Goal: Task Accomplishment & Management: Manage account settings

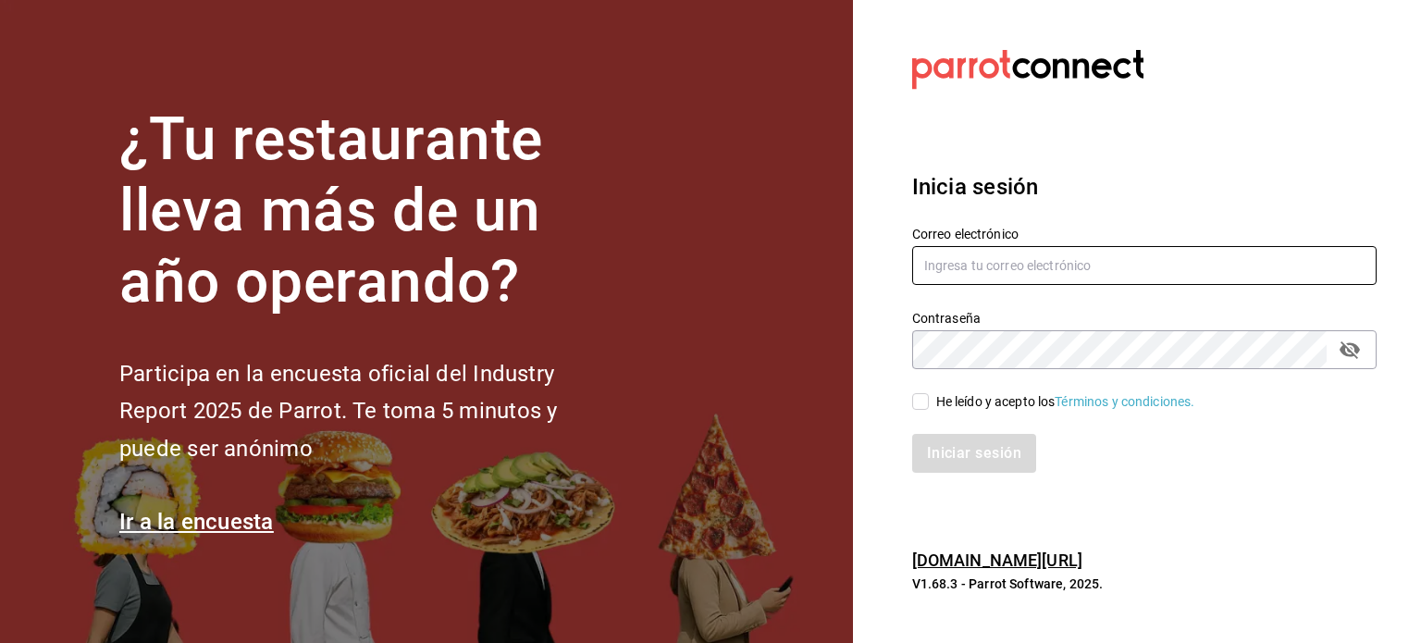
type input "[EMAIL_ADDRESS][DOMAIN_NAME]"
click at [925, 409] on input "He leído y acepto los Términos y condiciones." at bounding box center [920, 401] width 17 height 17
checkbox input "true"
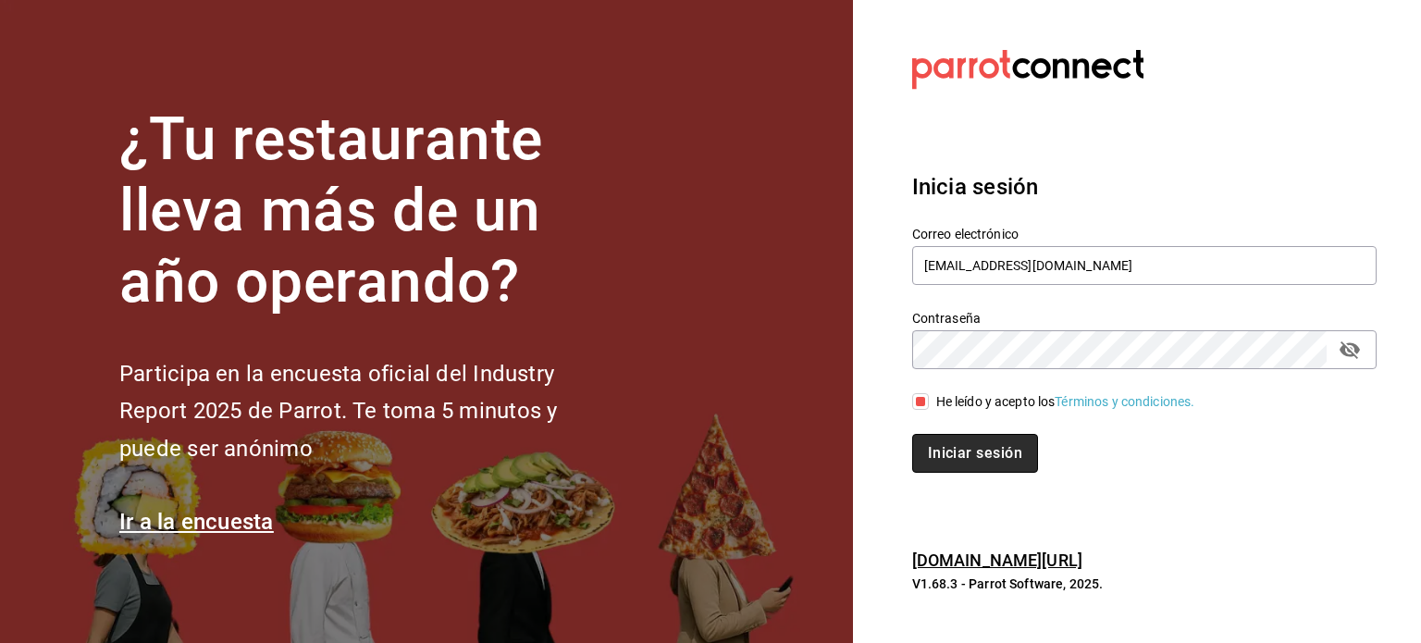
click at [990, 465] on button "Iniciar sesión" at bounding box center [975, 453] width 126 height 39
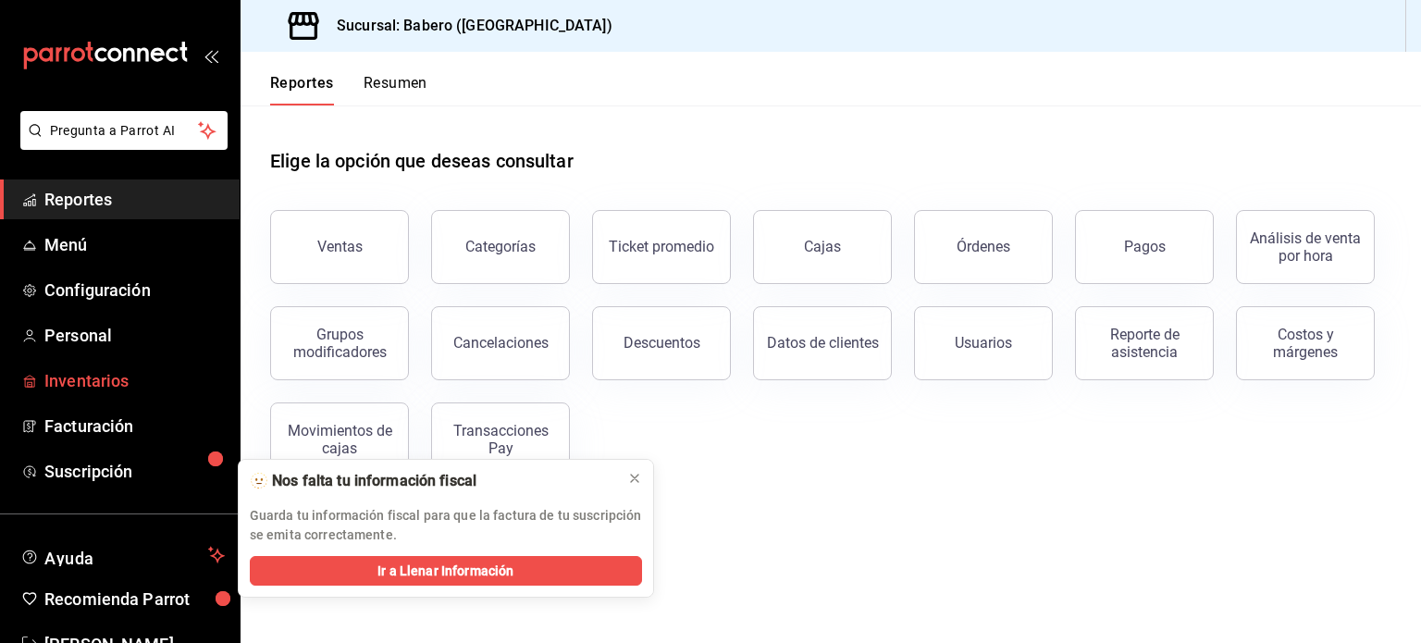
click at [133, 377] on span "Inventarios" at bounding box center [134, 380] width 180 height 25
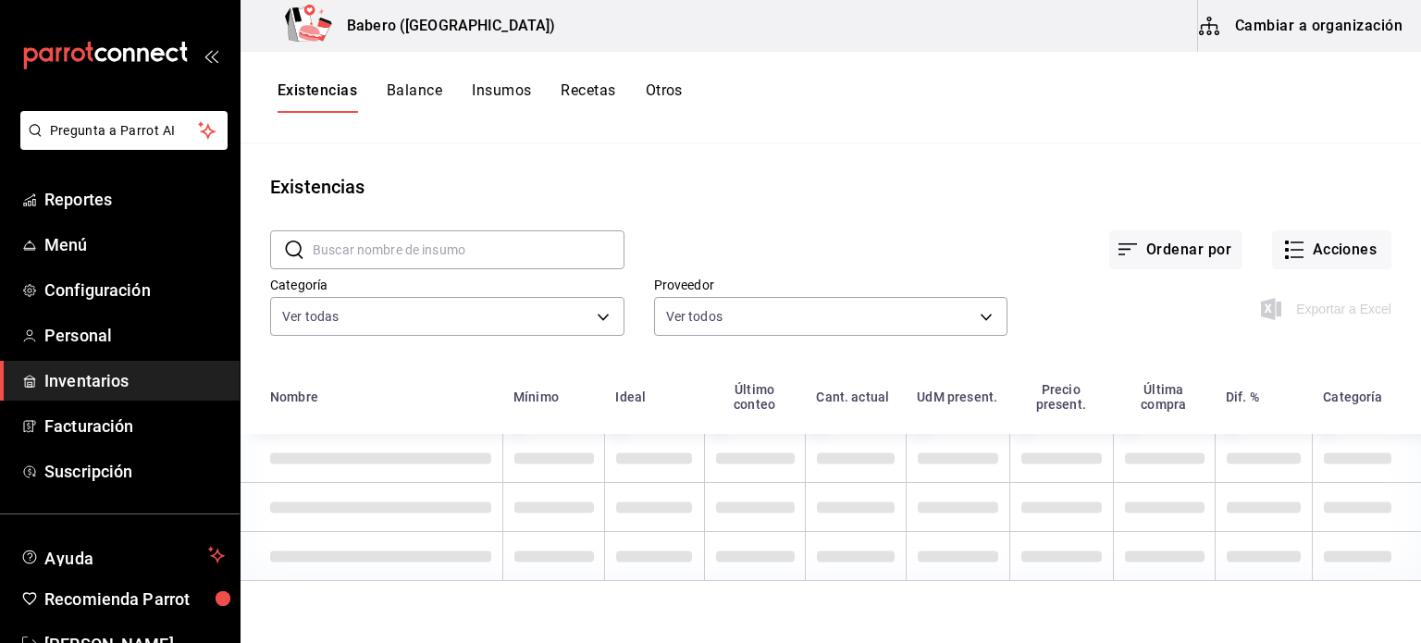
click at [510, 93] on button "Insumos" at bounding box center [501, 96] width 59 height 31
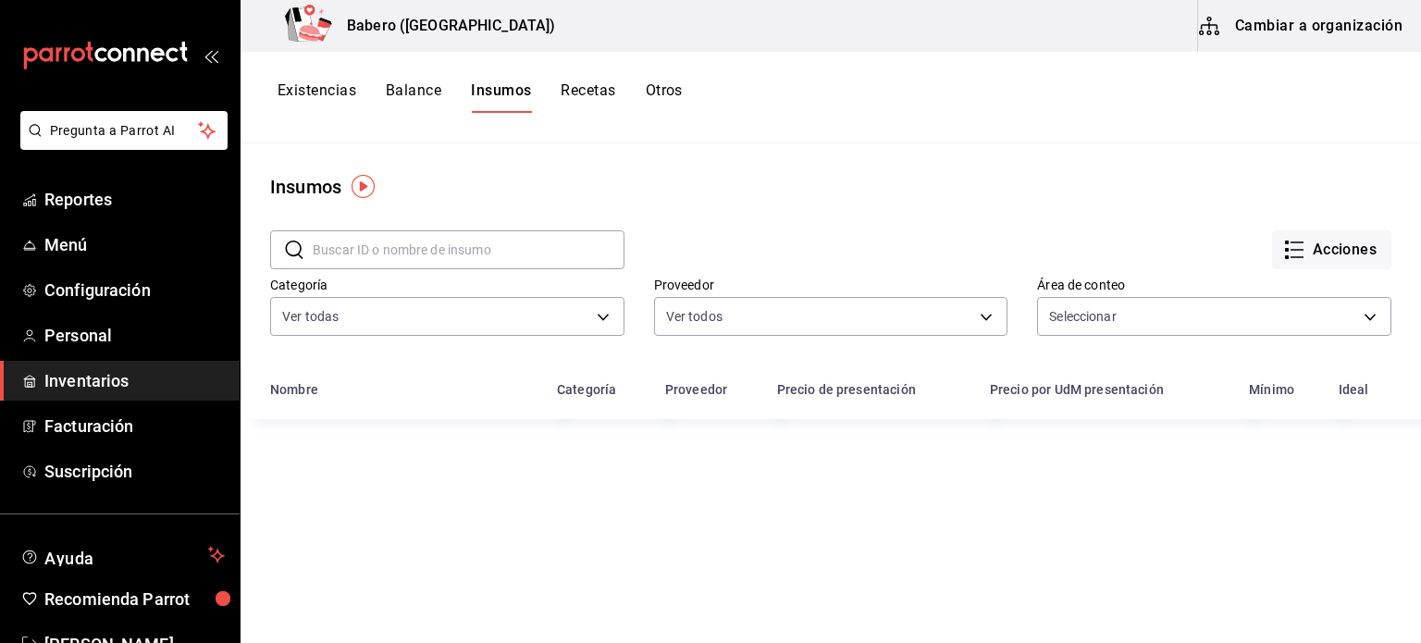
type input "c47d2ca9-3075-4355-8999-b45a11662774,776d65f6-d32b-4f90-b31e-8eaffc9841d2"
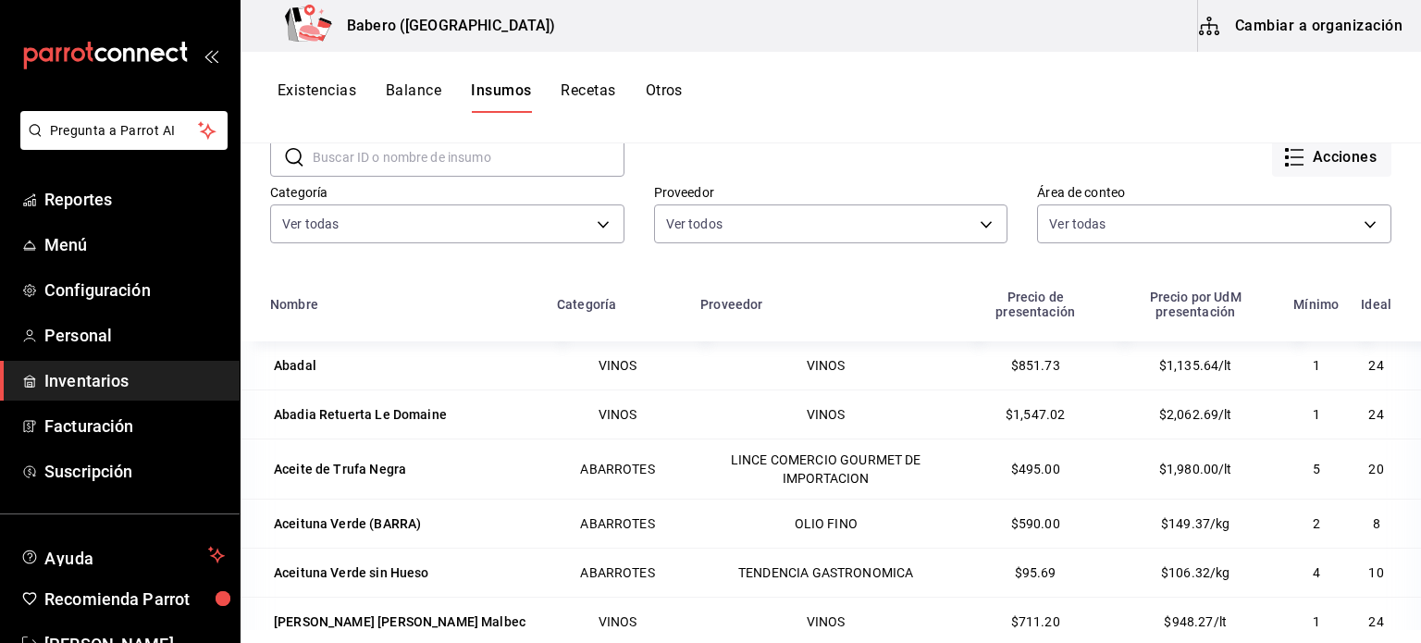
click at [595, 315] on th "Categoría" at bounding box center [617, 309] width 143 height 63
click at [606, 295] on th "Categoría" at bounding box center [617, 309] width 143 height 63
click at [607, 301] on div "Categoría" at bounding box center [586, 304] width 59 height 15
click at [656, 401] on td "VINOS" at bounding box center [617, 413] width 143 height 49
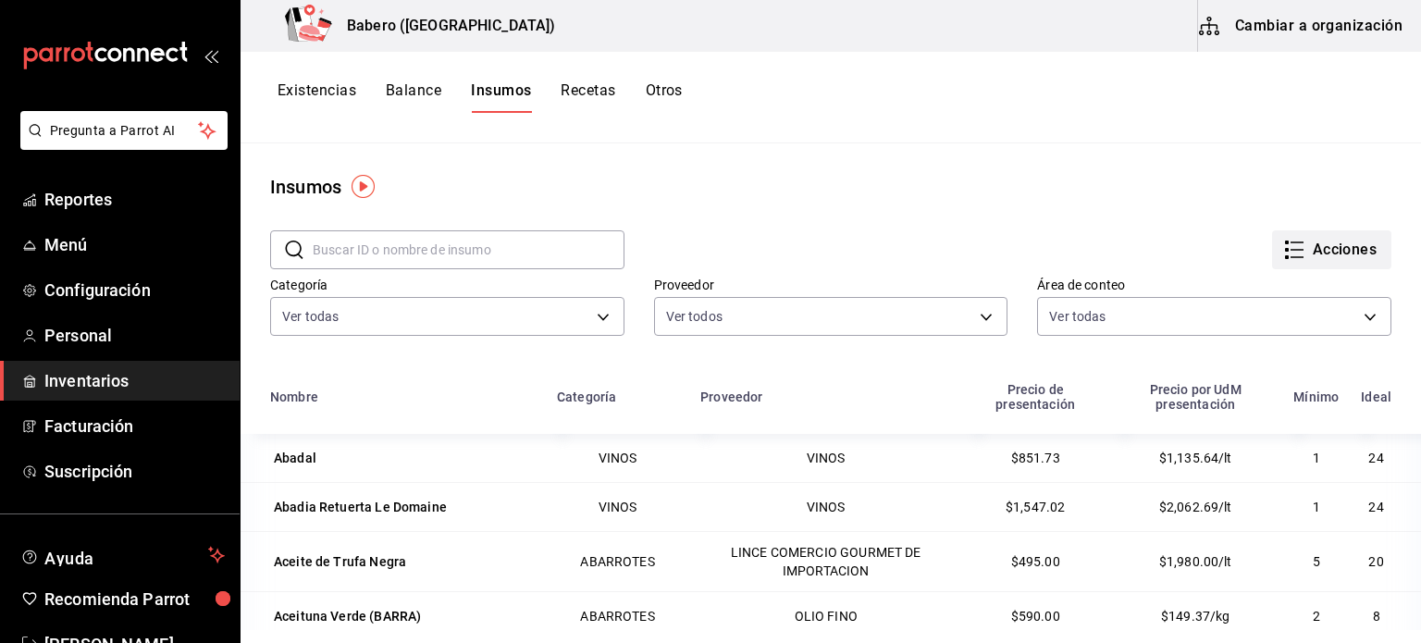
click at [1317, 235] on button "Acciones" at bounding box center [1331, 249] width 119 height 39
click at [958, 207] on div at bounding box center [710, 321] width 1421 height 643
click at [463, 314] on body "Pregunta a Parrot AI Reportes Menú Configuración Personal Inventarios Facturaci…" at bounding box center [710, 315] width 1421 height 630
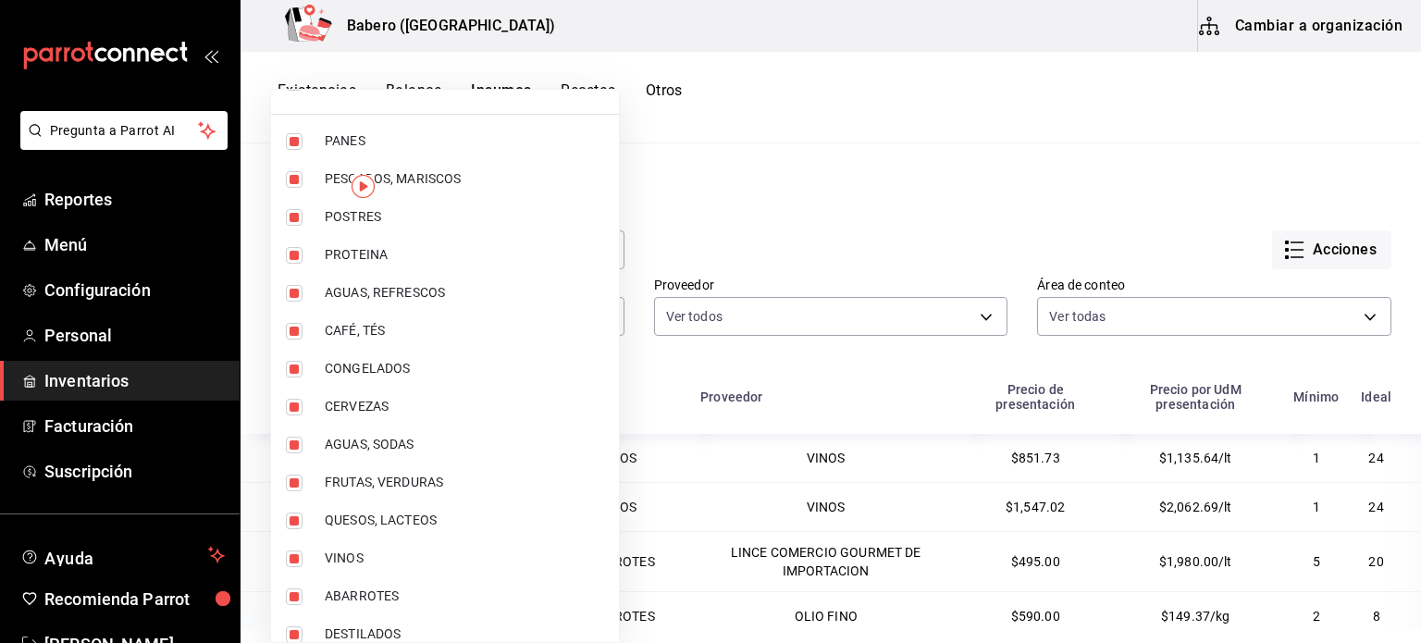
scroll to position [57, 0]
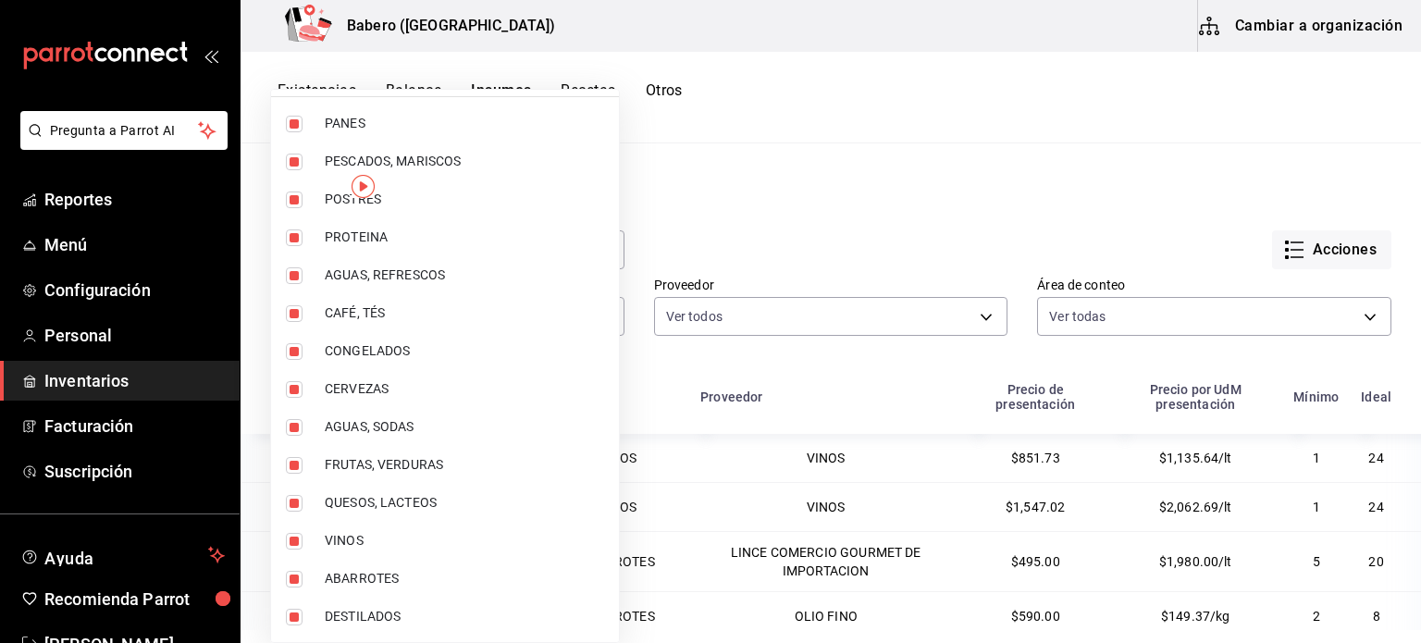
click at [866, 174] on div at bounding box center [710, 321] width 1421 height 643
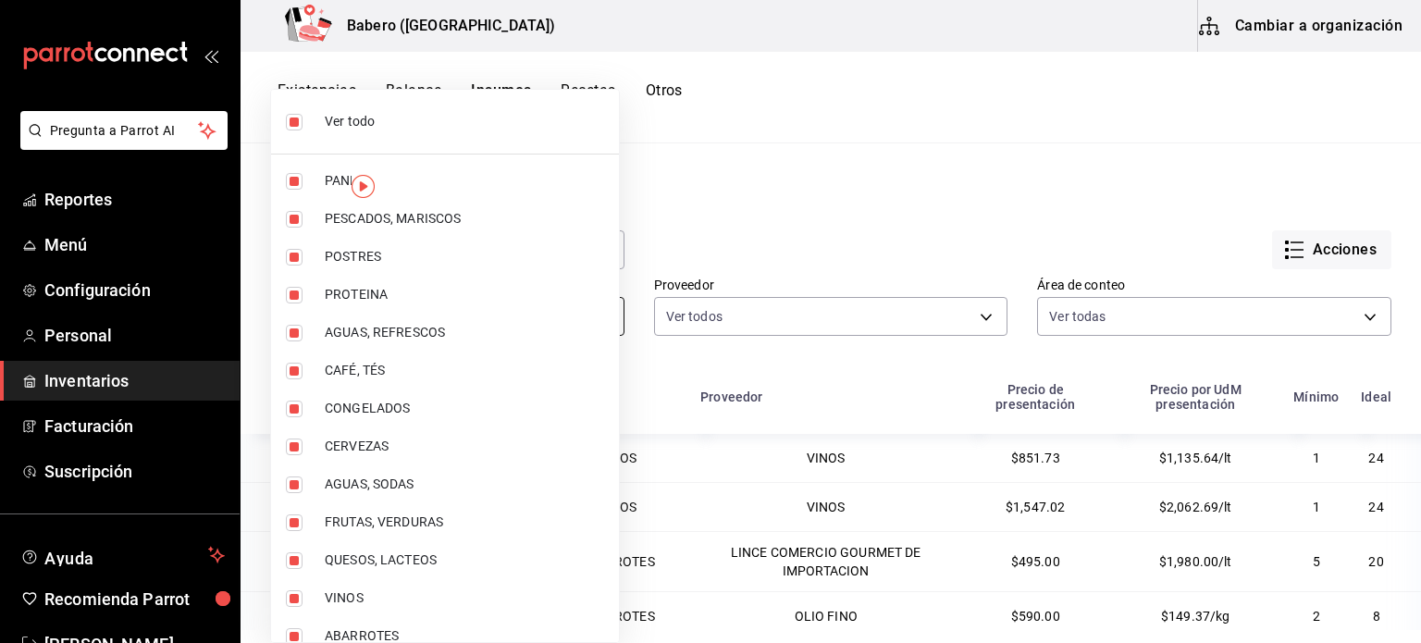
click at [455, 328] on body "Pregunta a Parrot AI Reportes Menú Configuración Personal Inventarios Facturaci…" at bounding box center [710, 315] width 1421 height 630
click at [364, 191] on img "button" at bounding box center [363, 186] width 23 height 23
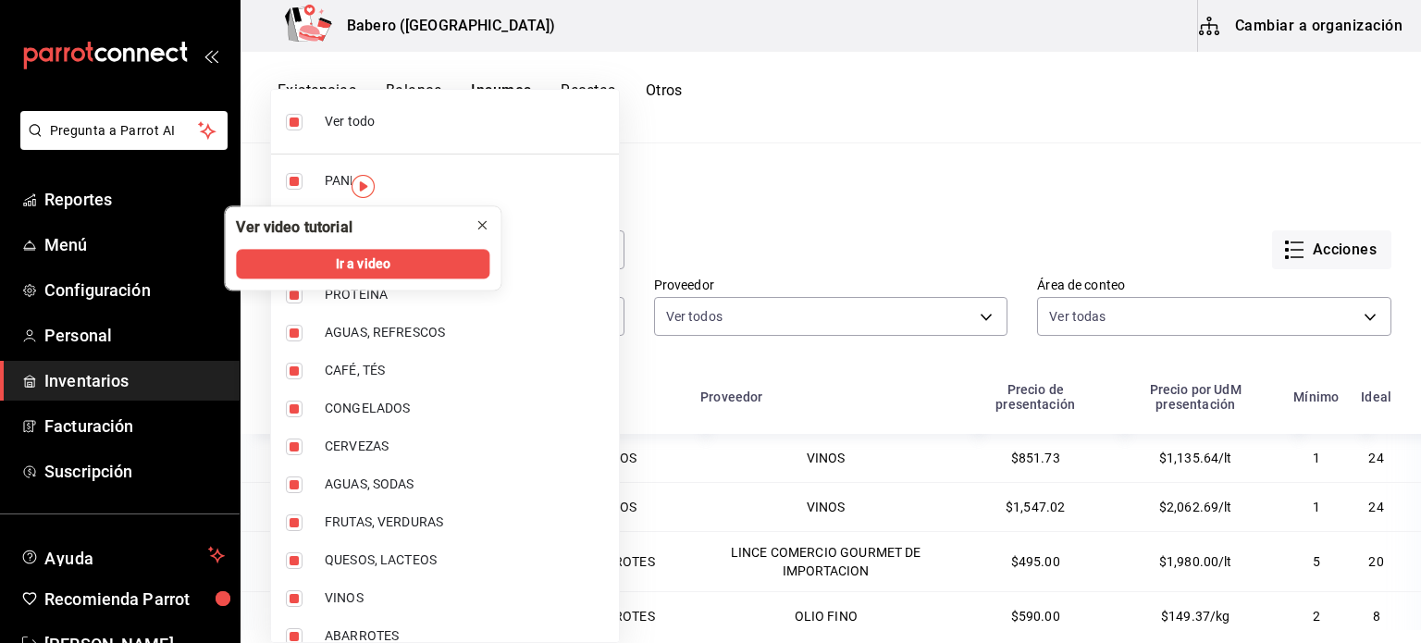
click at [481, 221] on icon "close" at bounding box center [482, 224] width 15 height 15
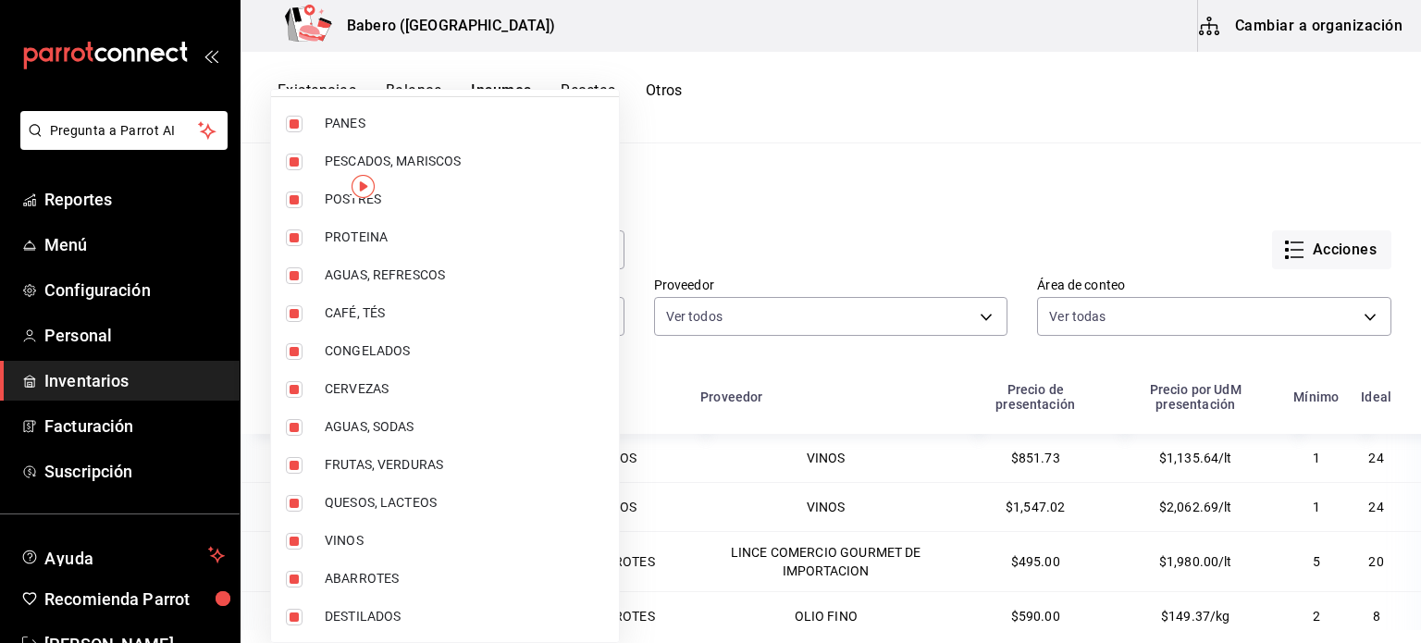
click at [847, 167] on div at bounding box center [710, 321] width 1421 height 643
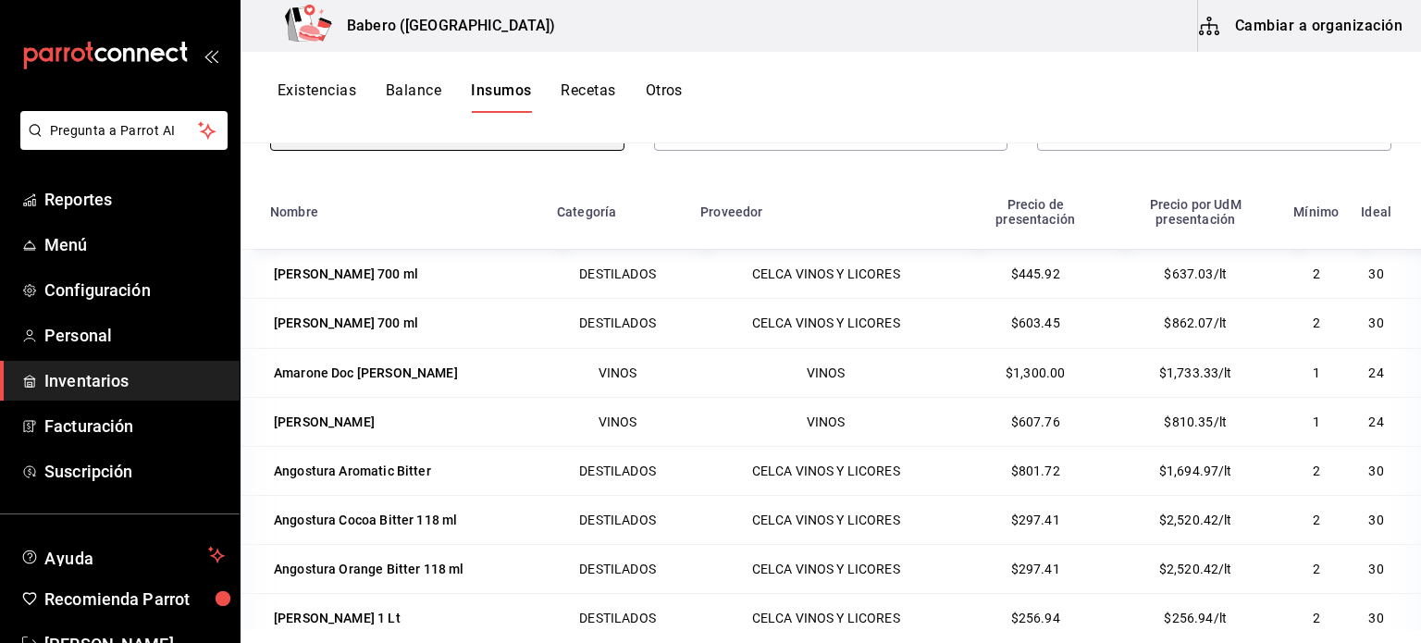
scroll to position [1850, 0]
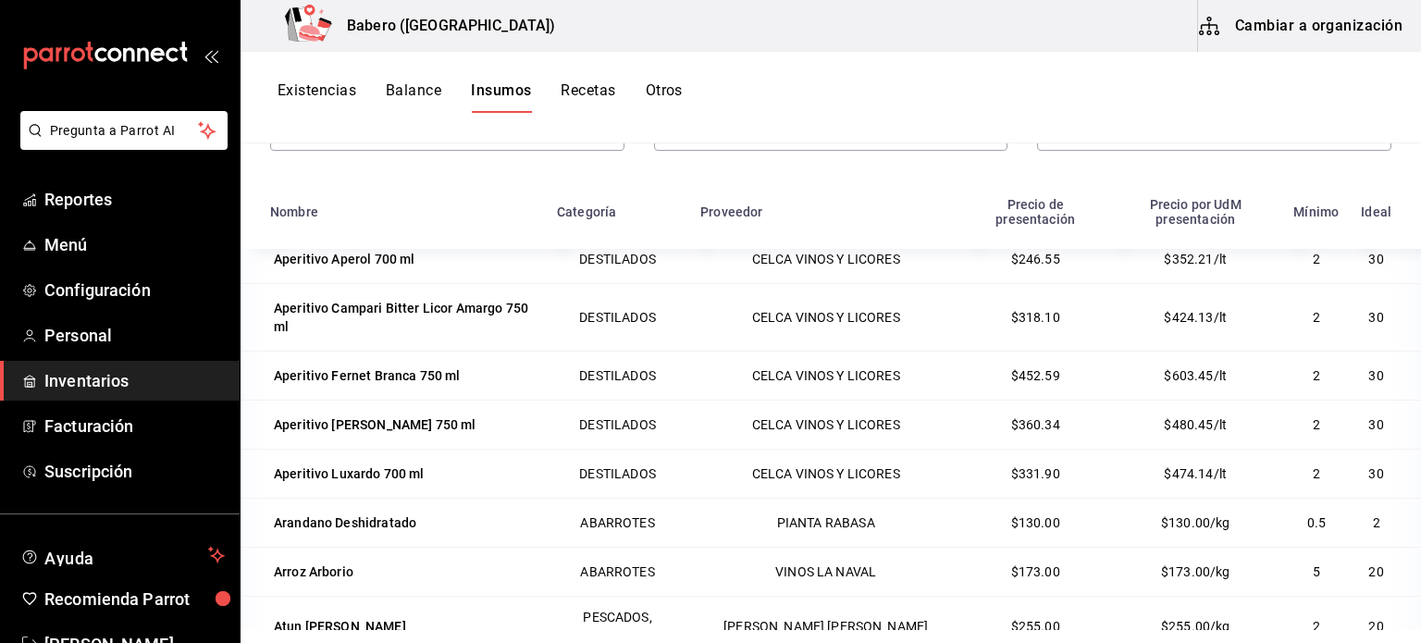
click at [1312, 25] on button "Cambiar a organización" at bounding box center [1302, 26] width 208 height 52
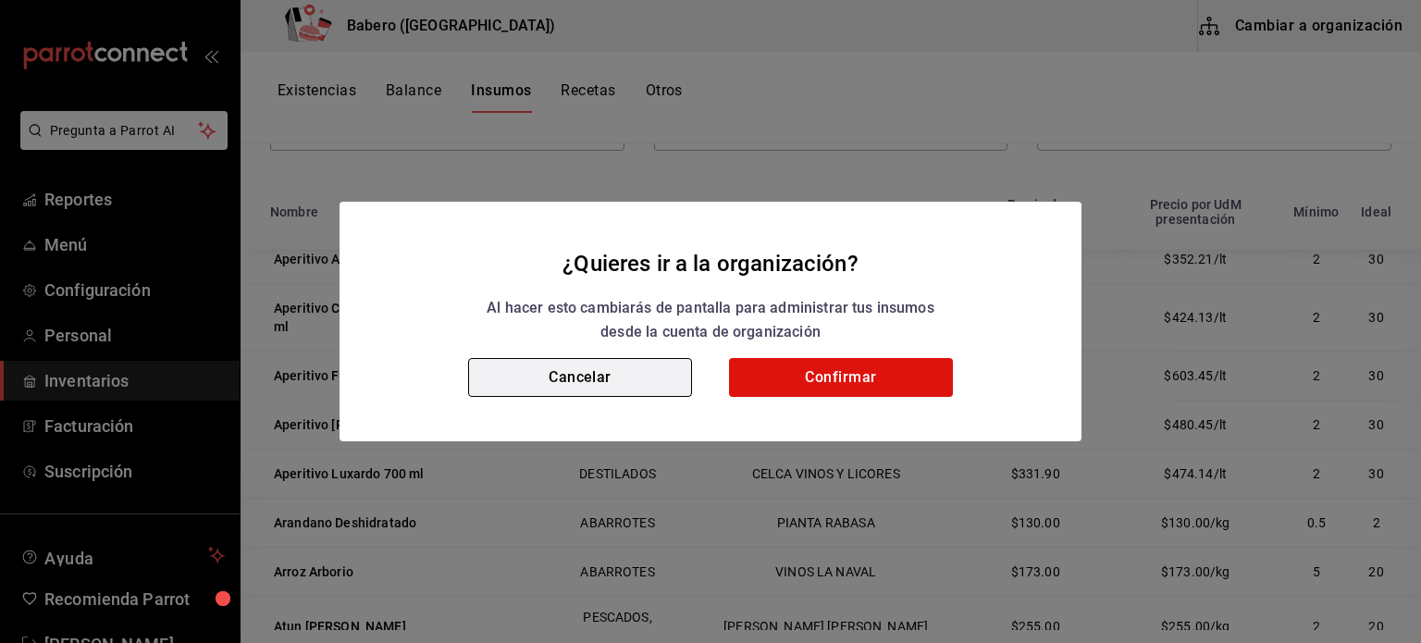
drag, startPoint x: 648, startPoint y: 388, endPoint x: 671, endPoint y: 372, distance: 28.0
click at [644, 388] on button "Cancelar" at bounding box center [580, 377] width 224 height 39
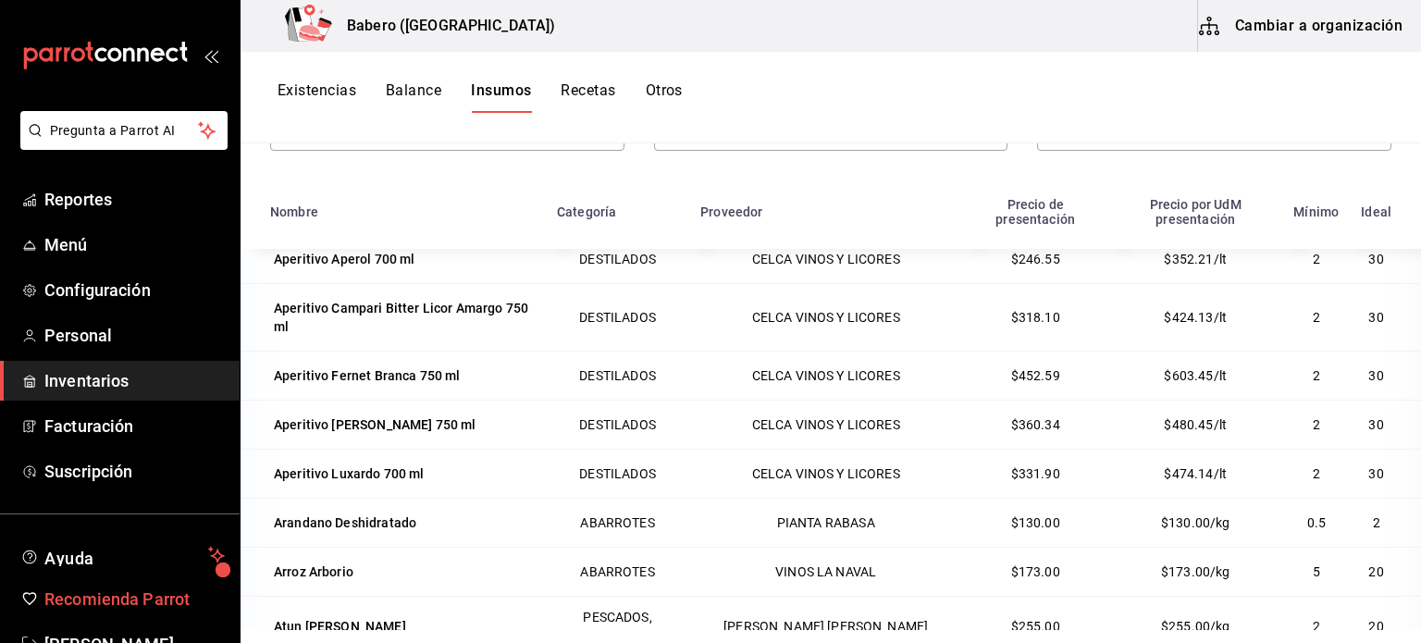
scroll to position [55, 0]
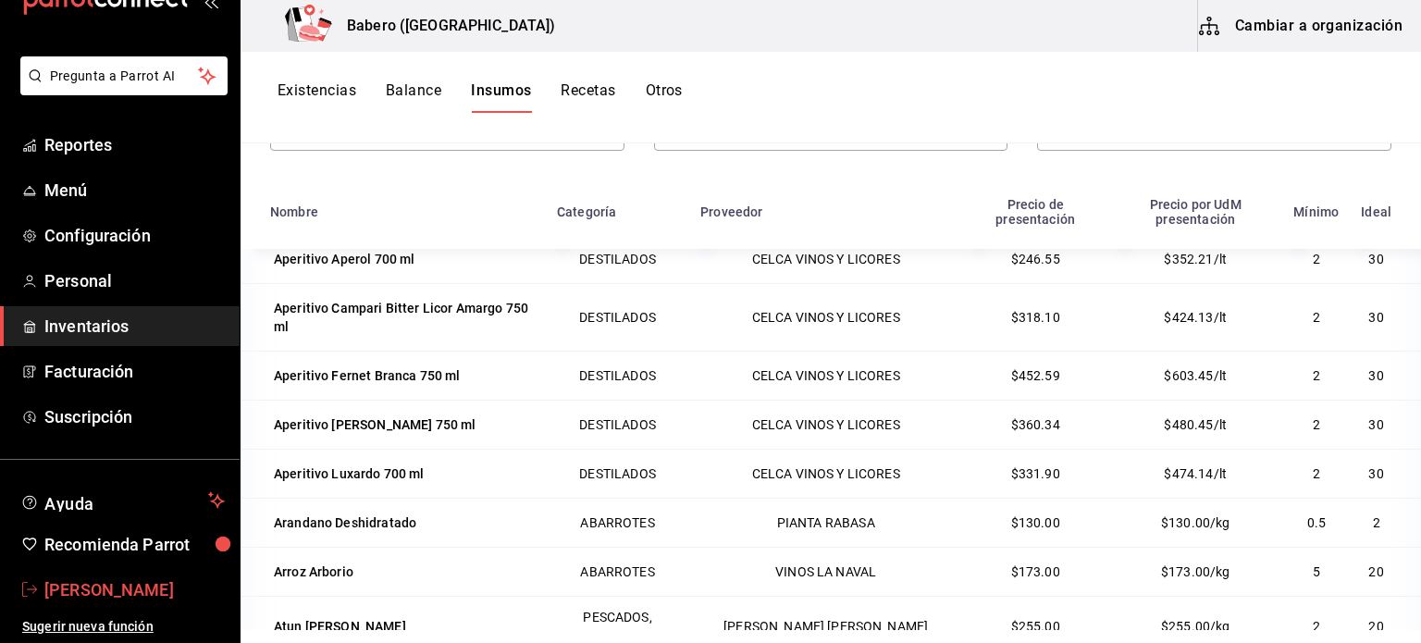
click at [138, 577] on span "[PERSON_NAME]" at bounding box center [134, 589] width 180 height 25
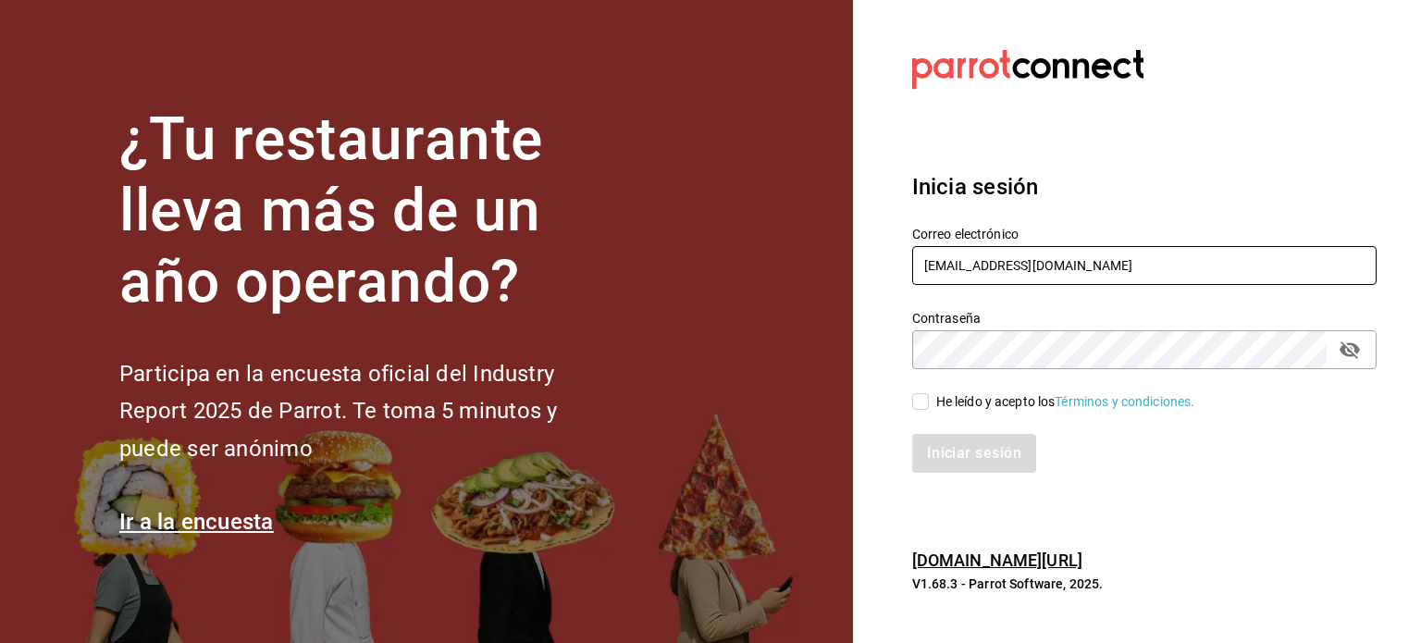
drag, startPoint x: 1069, startPoint y: 263, endPoint x: 763, endPoint y: 243, distance: 306.8
click at [763, 243] on div "¿Tu restaurante lleva más de un año operando? Participa en la encuesta oficial …" at bounding box center [710, 321] width 1421 height 643
type input "[EMAIL_ADDRESS][DOMAIN_NAME]"
click at [963, 454] on div "Iniciar sesión" at bounding box center [1144, 453] width 464 height 39
click at [922, 410] on input "He leído y acepto los Términos y condiciones." at bounding box center [920, 401] width 17 height 17
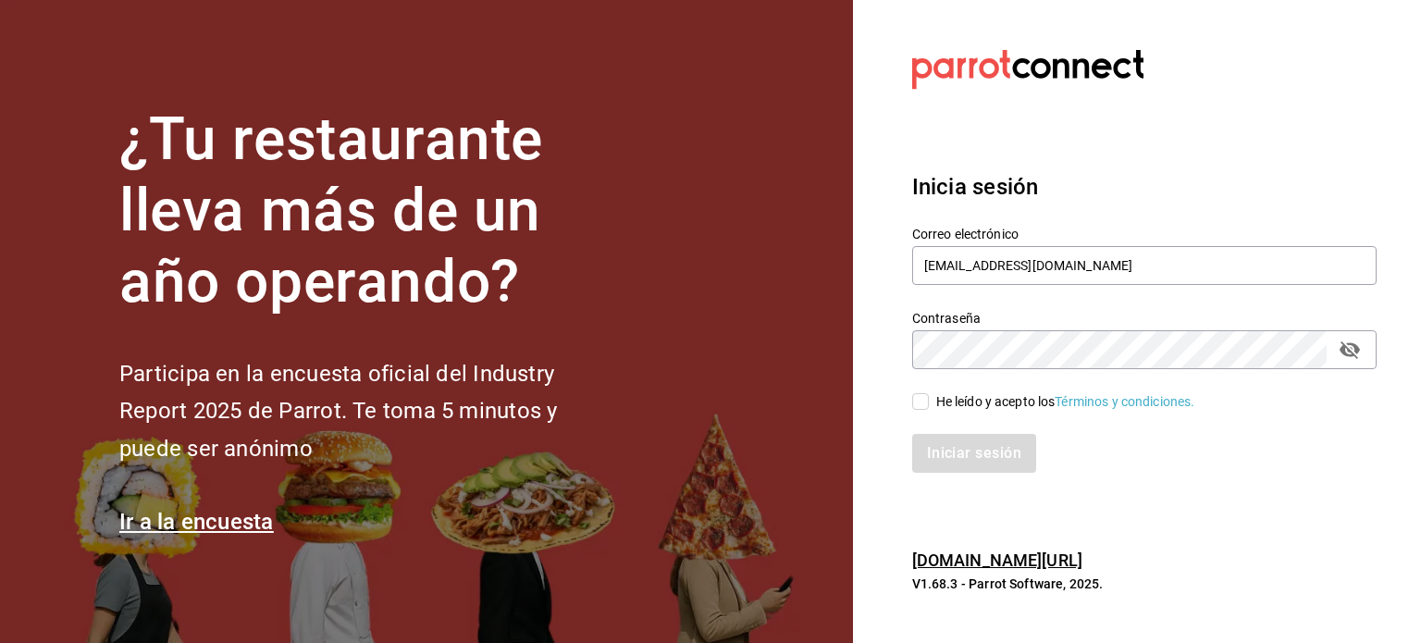
checkbox input "true"
click at [946, 454] on button "Iniciar sesión" at bounding box center [975, 453] width 126 height 39
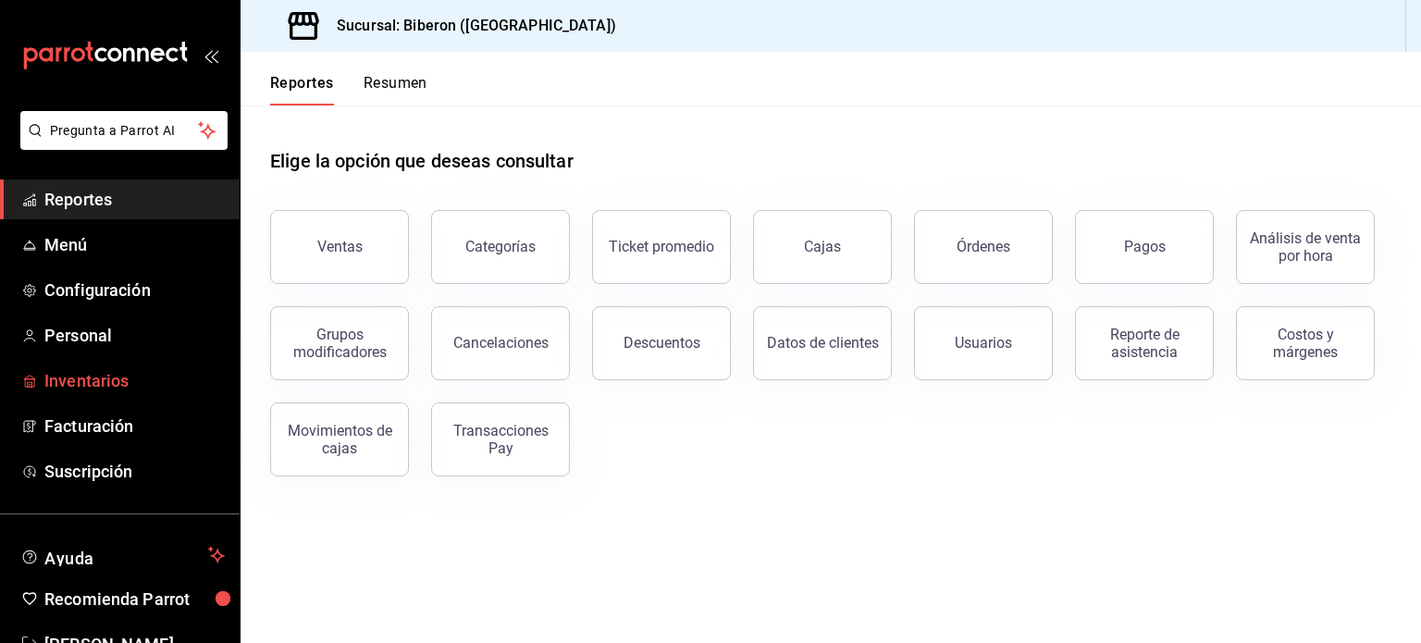
click at [122, 381] on span "Inventarios" at bounding box center [134, 380] width 180 height 25
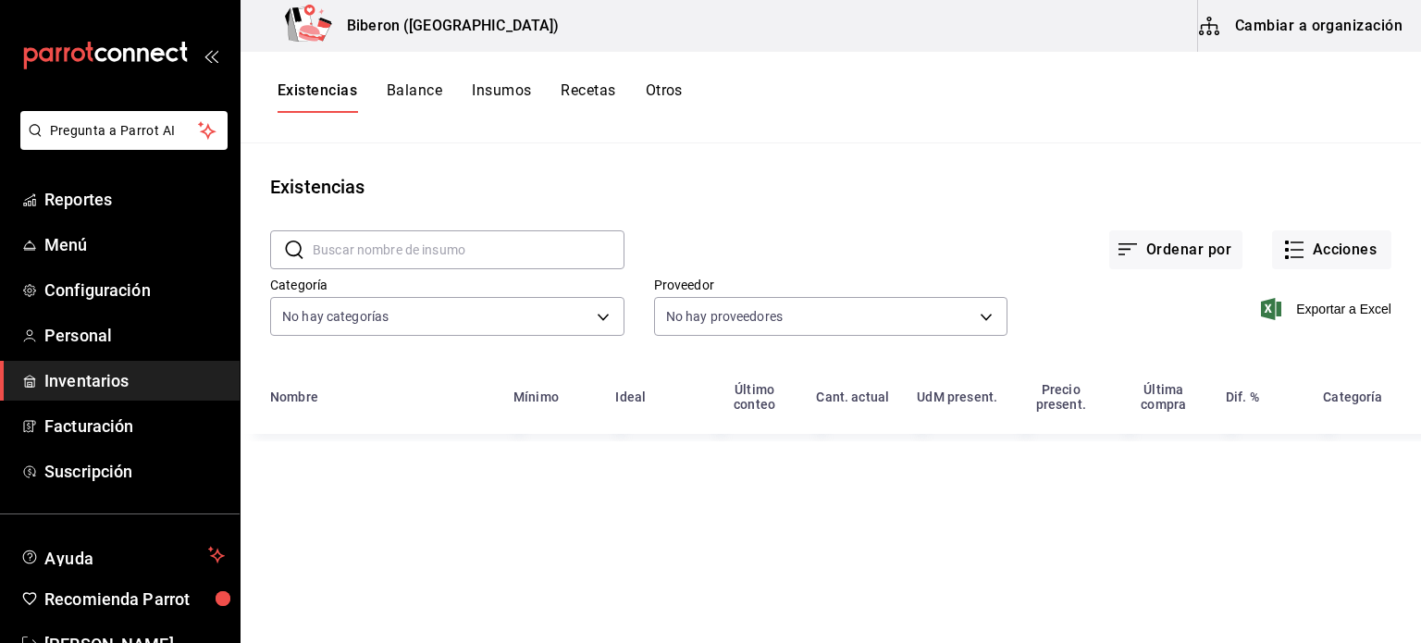
click at [491, 91] on button "Insumos" at bounding box center [501, 96] width 59 height 31
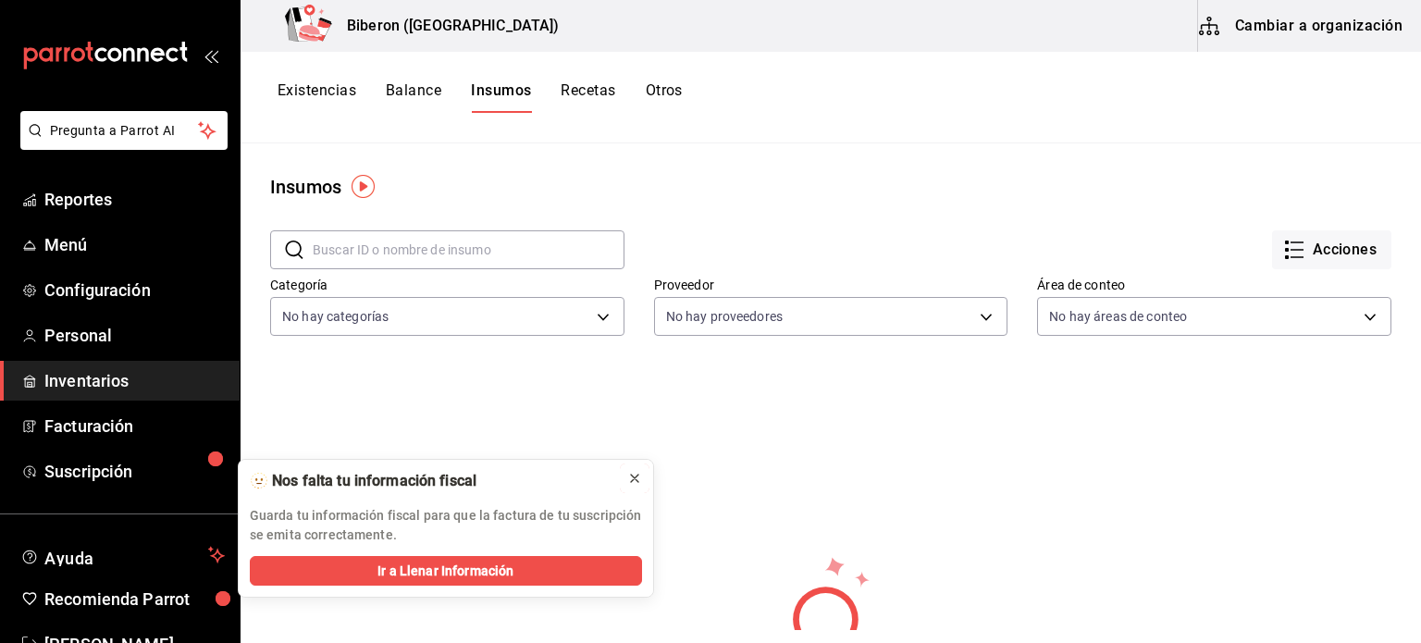
click at [637, 480] on icon at bounding box center [634, 478] width 7 height 7
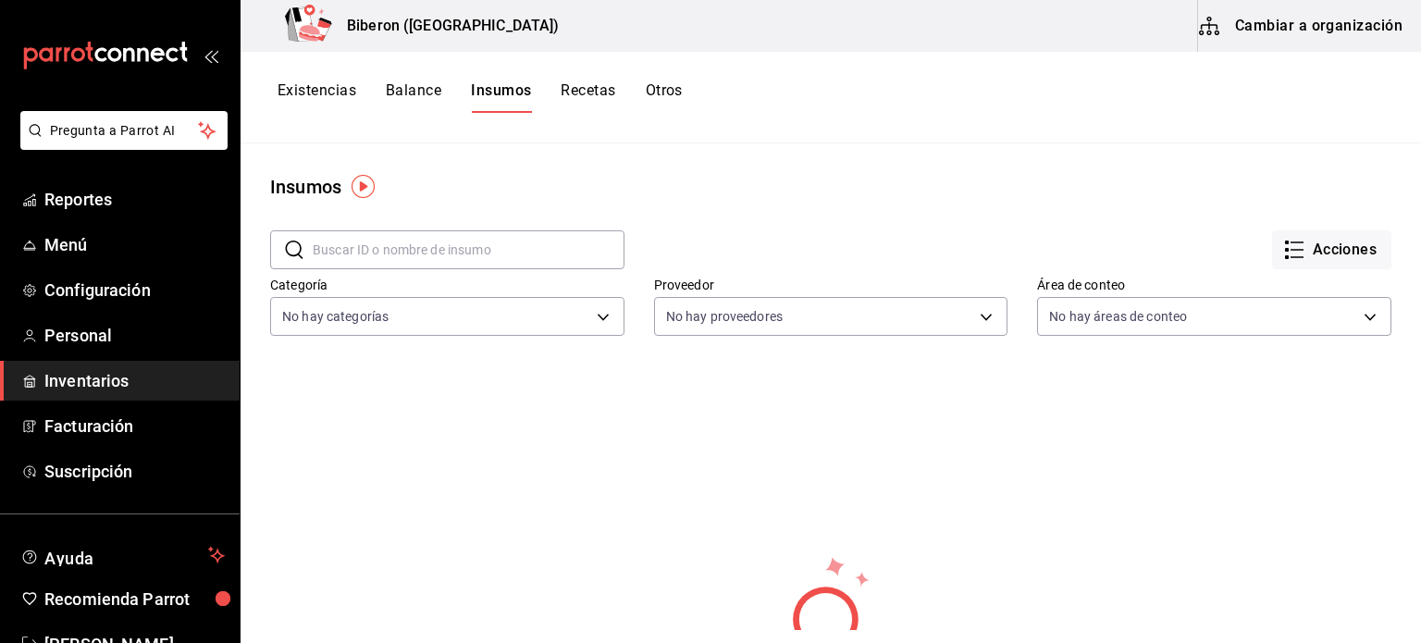
click at [126, 380] on span "Inventarios" at bounding box center [134, 380] width 180 height 25
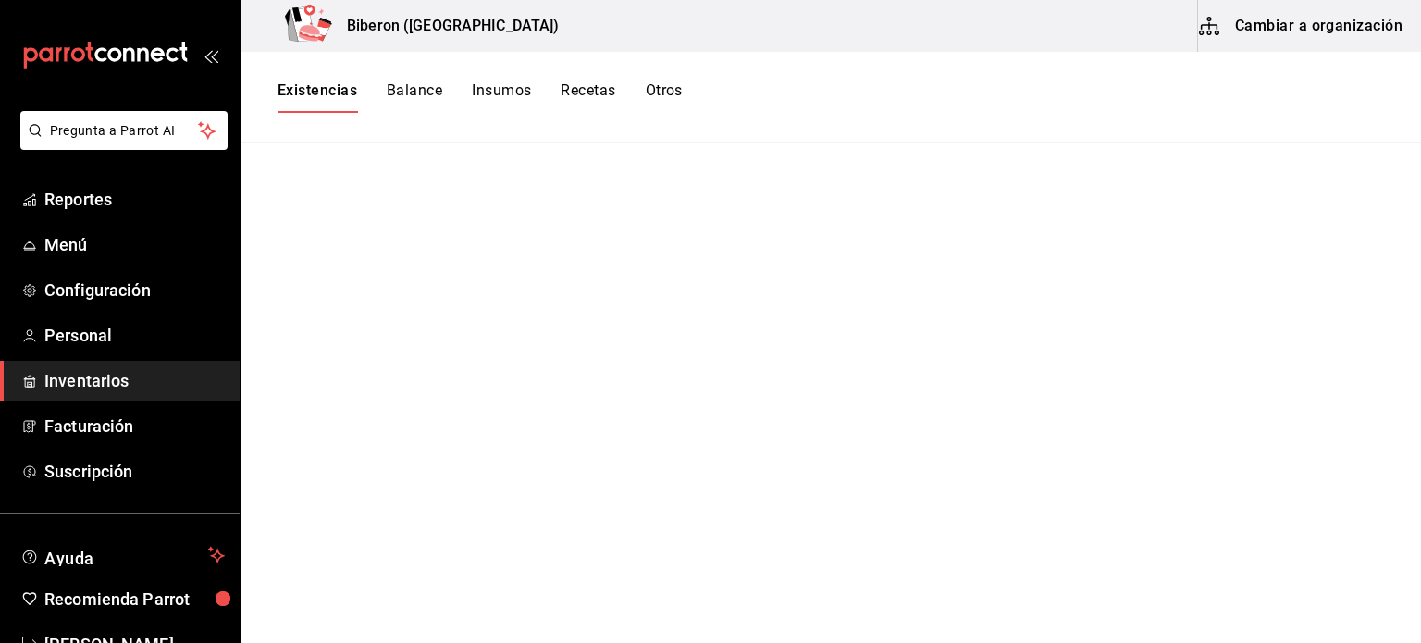
click at [438, 96] on button "Balance" at bounding box center [415, 96] width 56 height 31
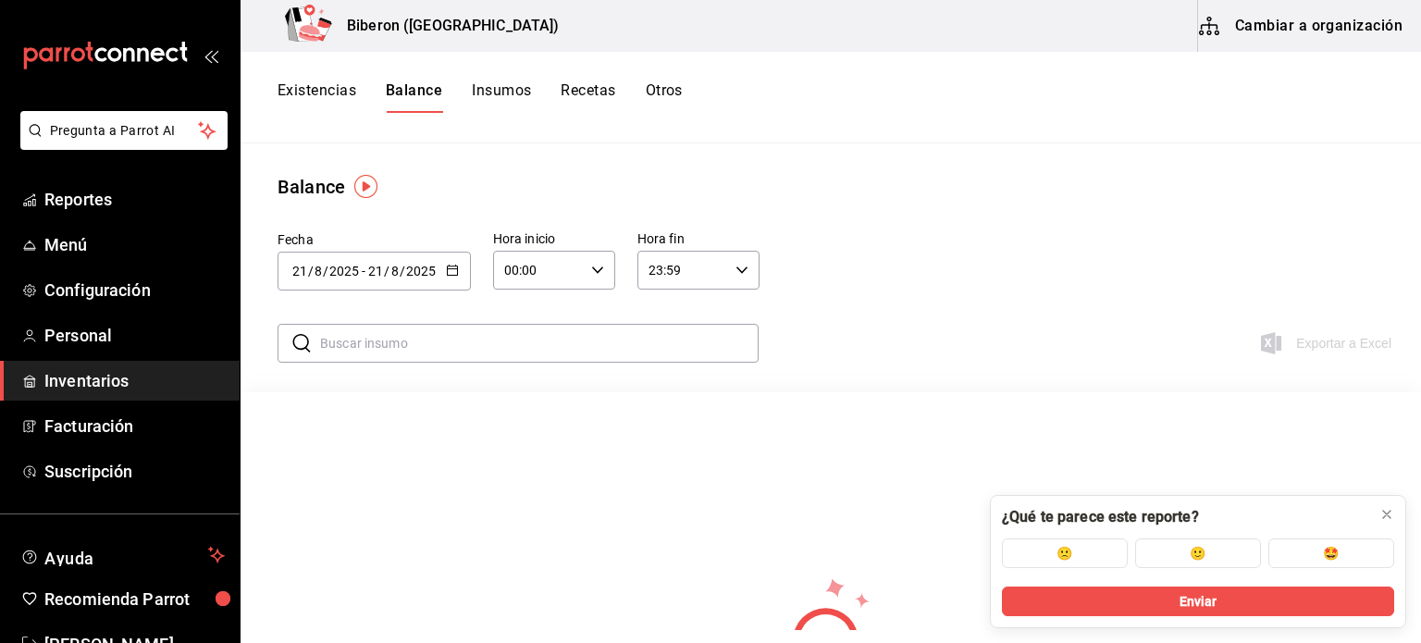
click at [501, 95] on button "Insumos" at bounding box center [501, 96] width 59 height 31
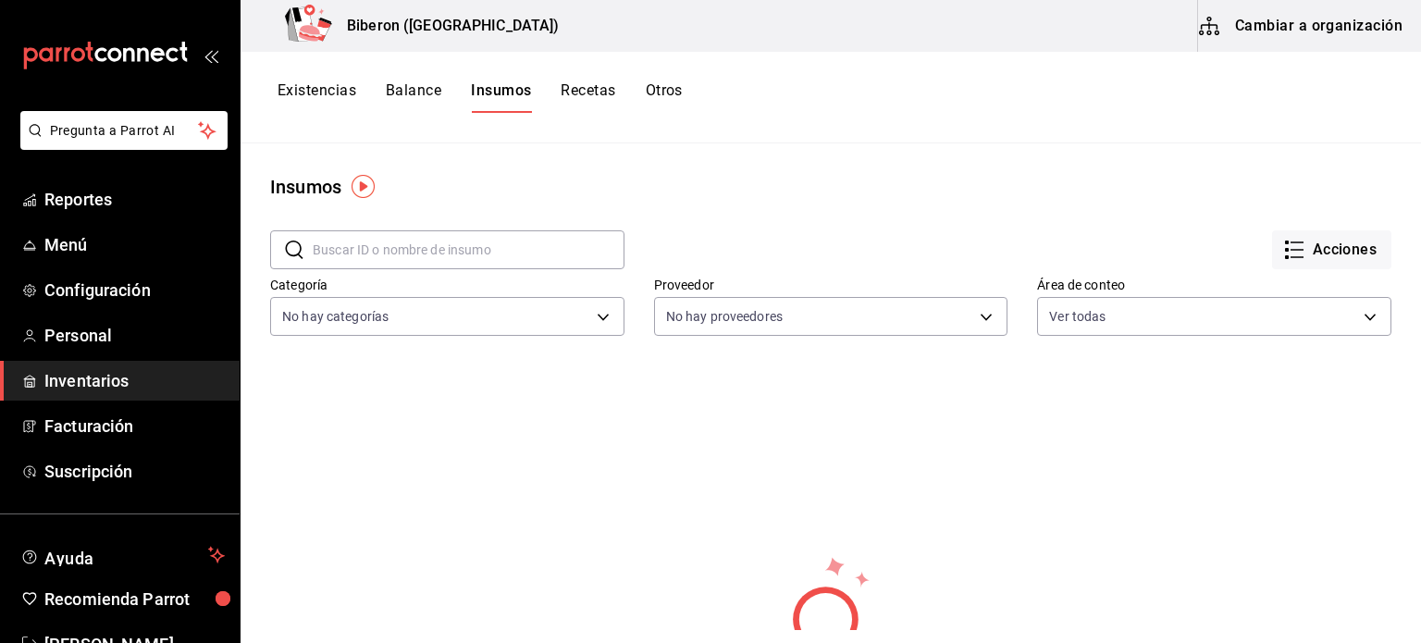
click at [601, 92] on button "Recetas" at bounding box center [588, 96] width 55 height 31
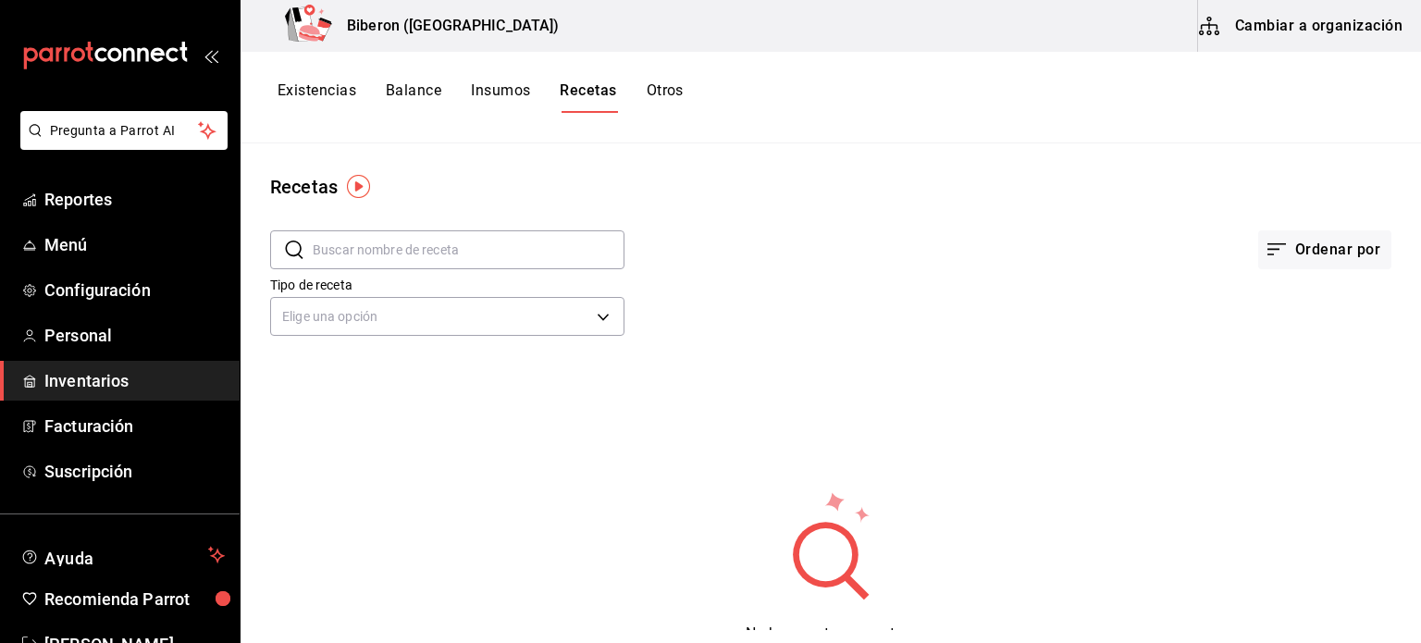
click at [673, 99] on button "Otros" at bounding box center [665, 96] width 37 height 31
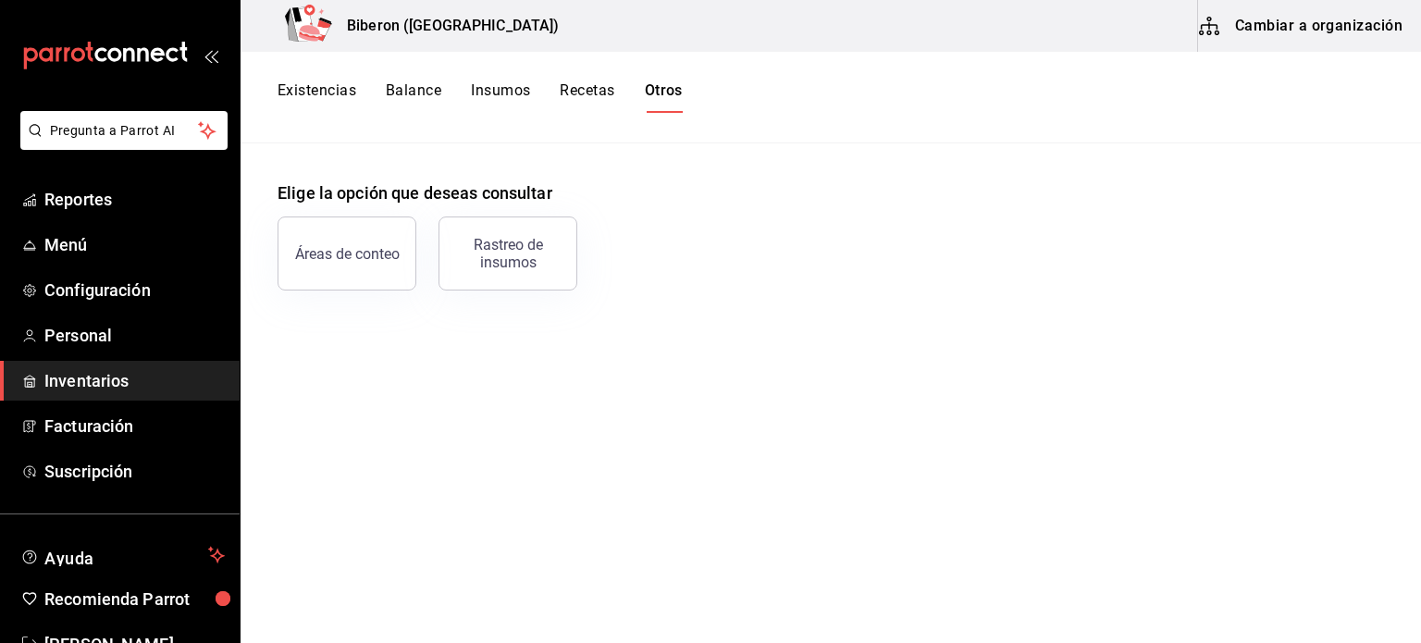
click at [330, 103] on button "Existencias" at bounding box center [317, 96] width 79 height 31
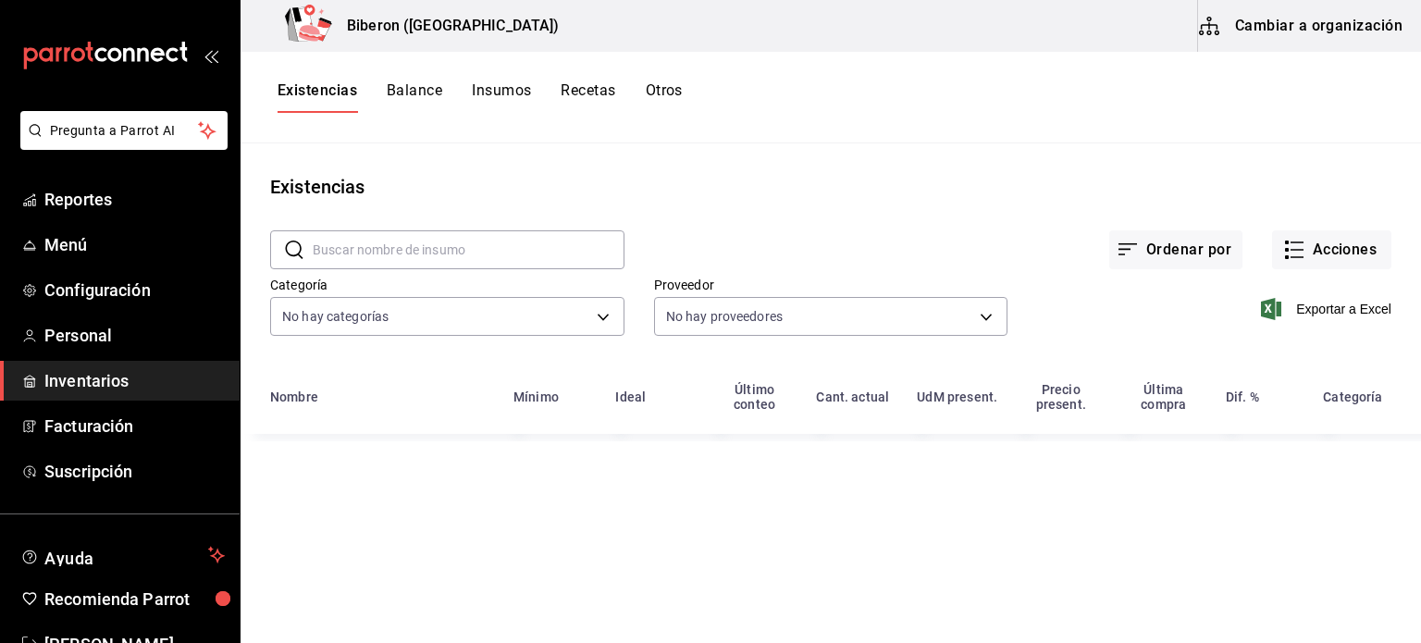
click at [407, 100] on button "Balance" at bounding box center [415, 96] width 56 height 31
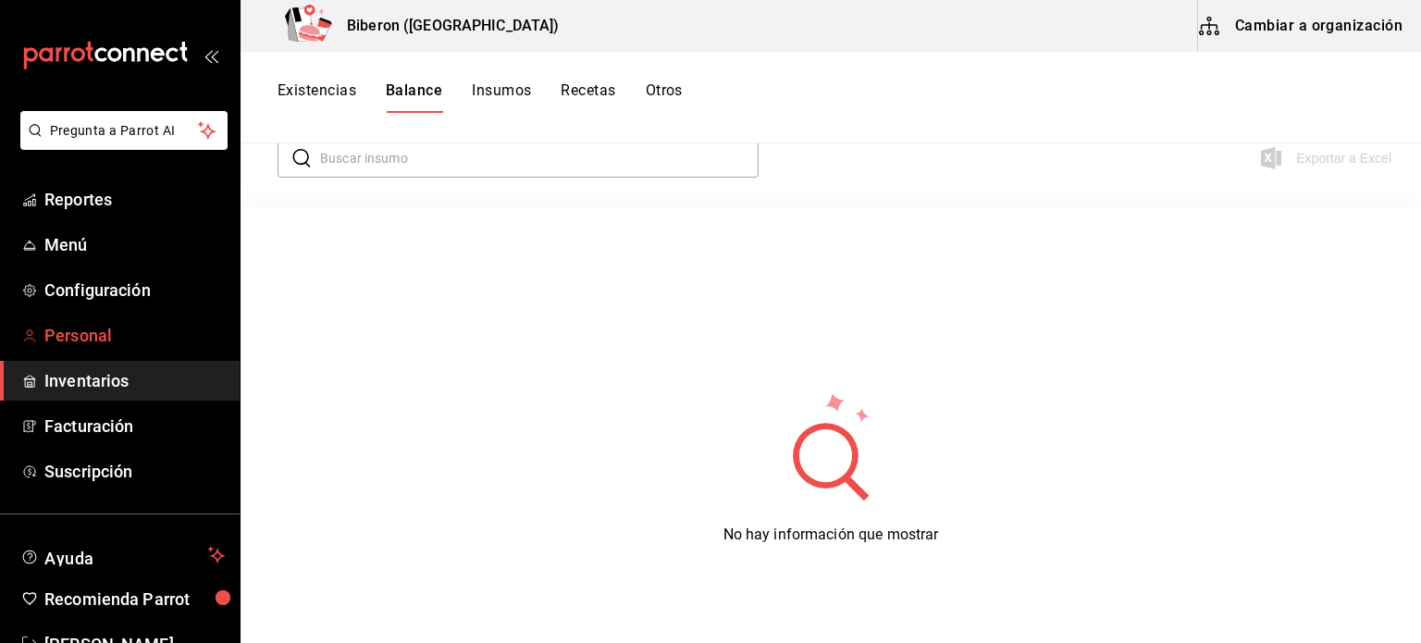
scroll to position [55, 0]
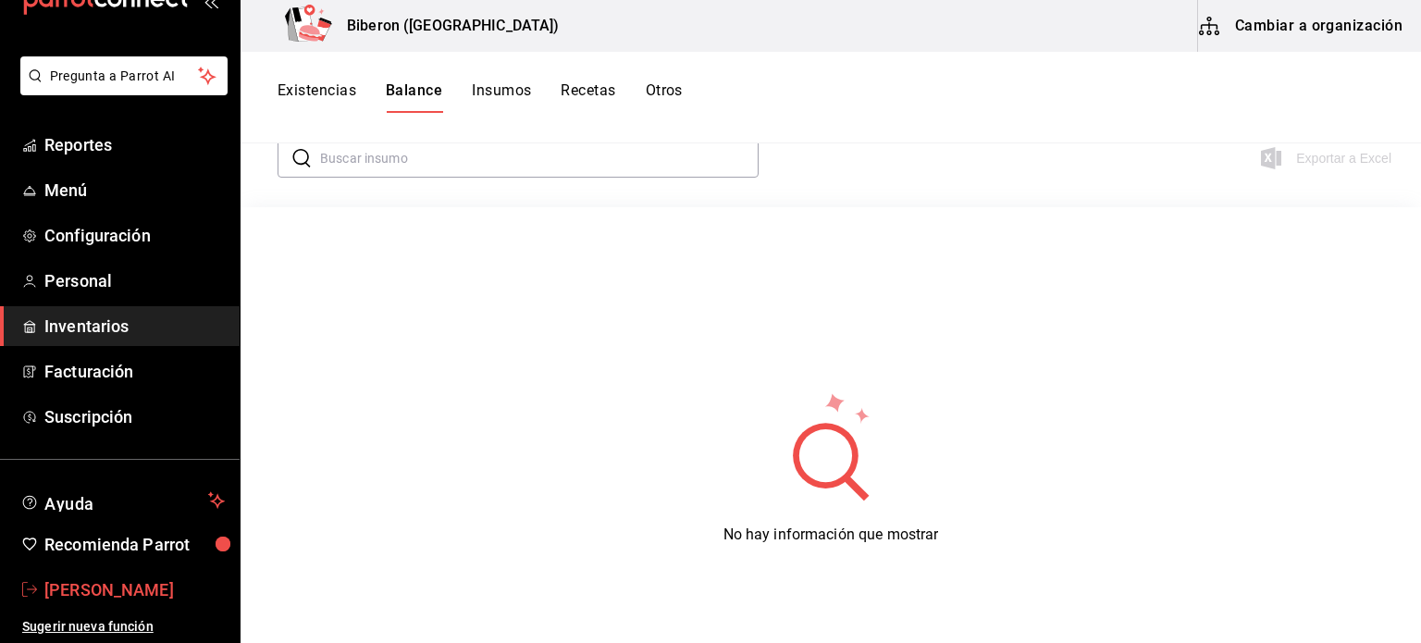
click at [90, 593] on span "[PERSON_NAME]" at bounding box center [134, 589] width 180 height 25
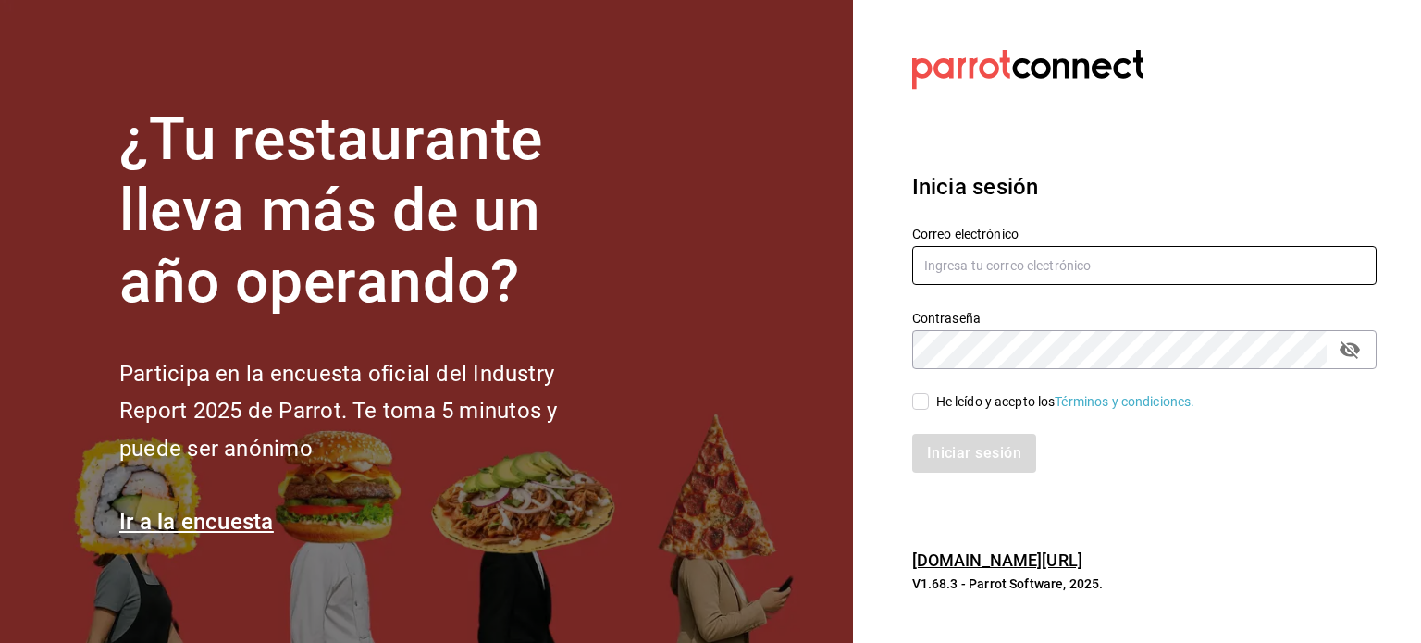
type input "[EMAIL_ADDRESS][DOMAIN_NAME]"
